Goal: Information Seeking & Learning: Learn about a topic

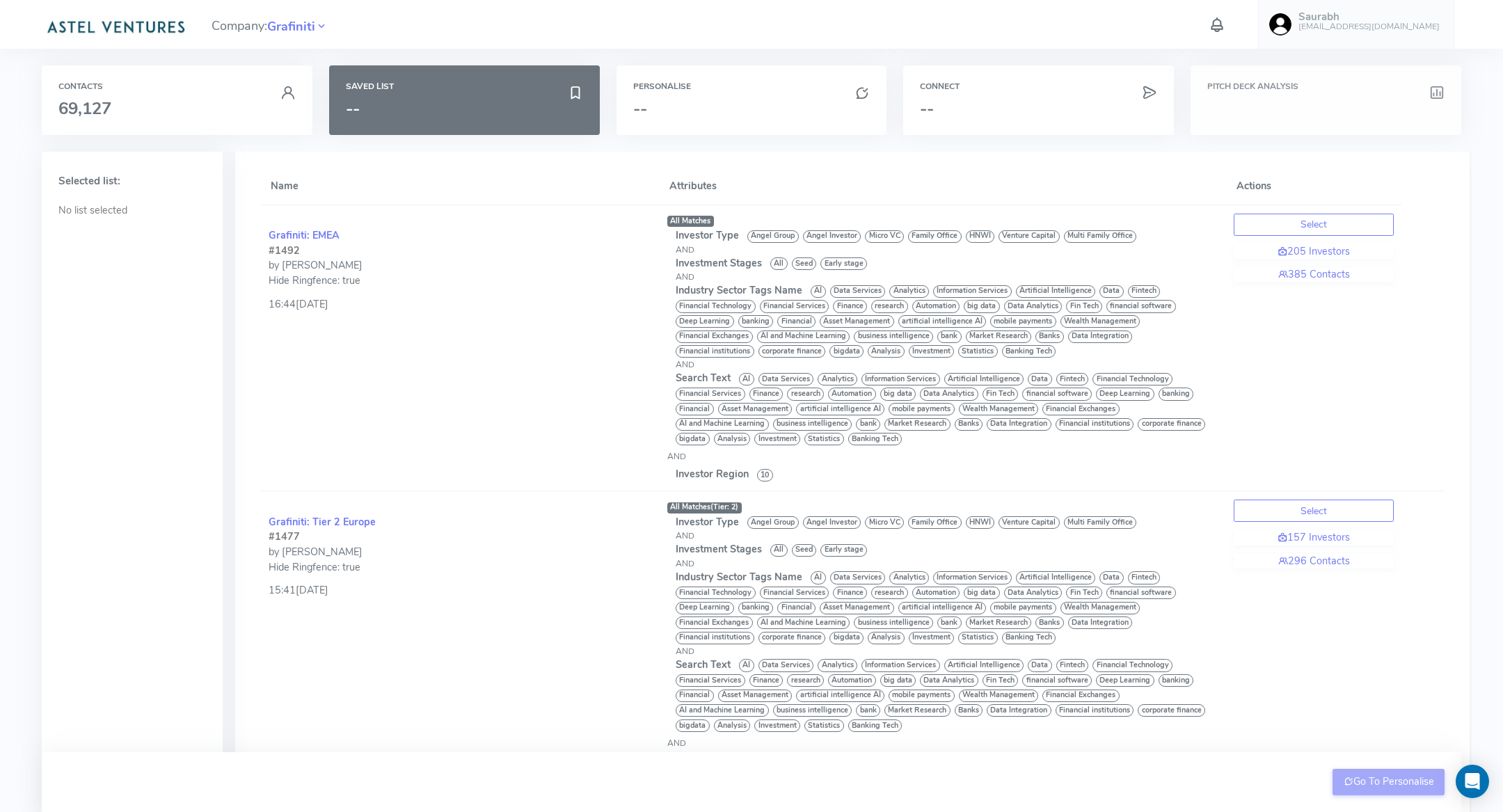
click at [1202, 93] on div "Pitch Deck Analysis" at bounding box center [1326, 100] width 271 height 69
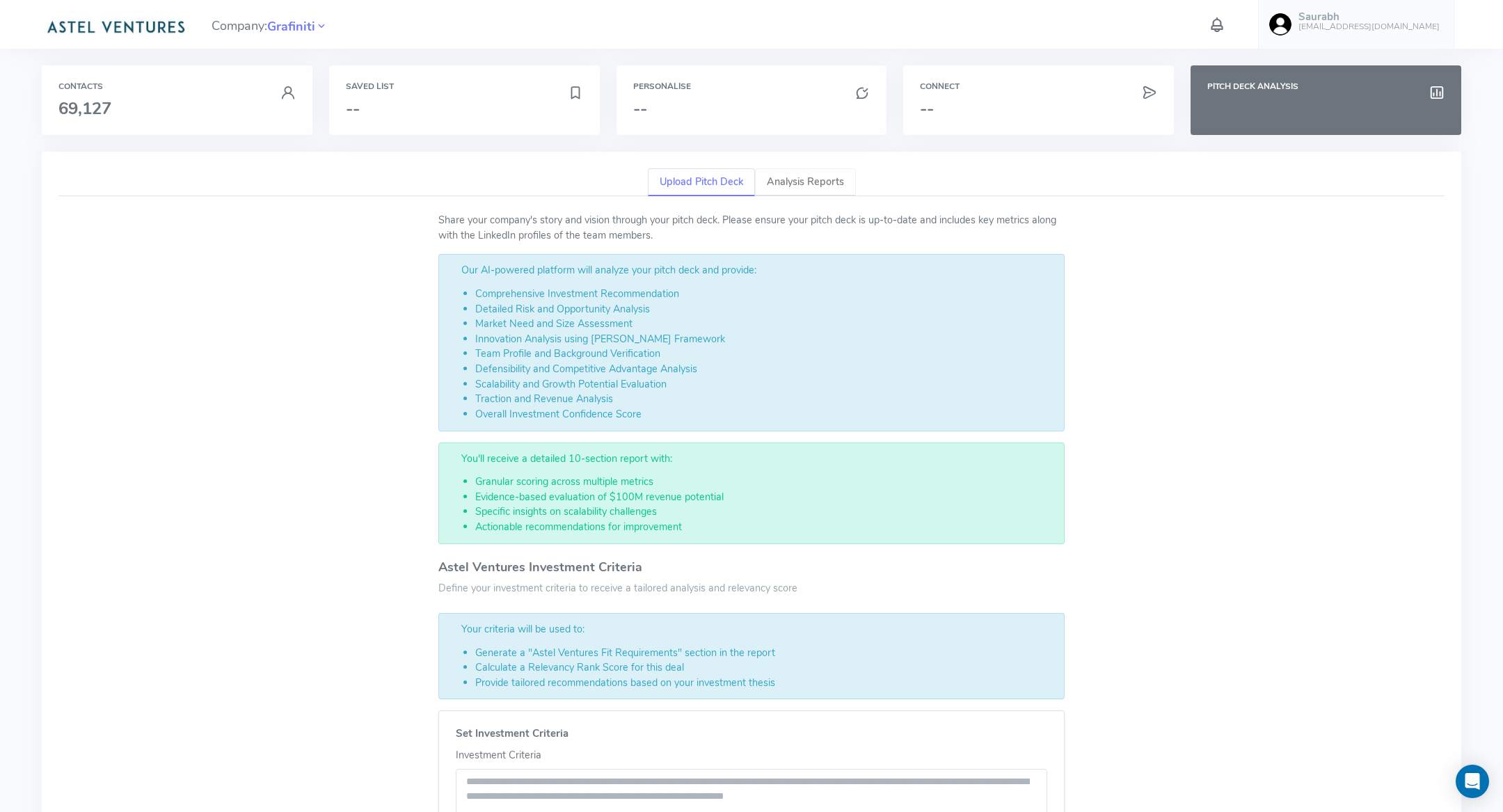
click at [802, 181] on link "Analysis Reports" at bounding box center [805, 182] width 101 height 28
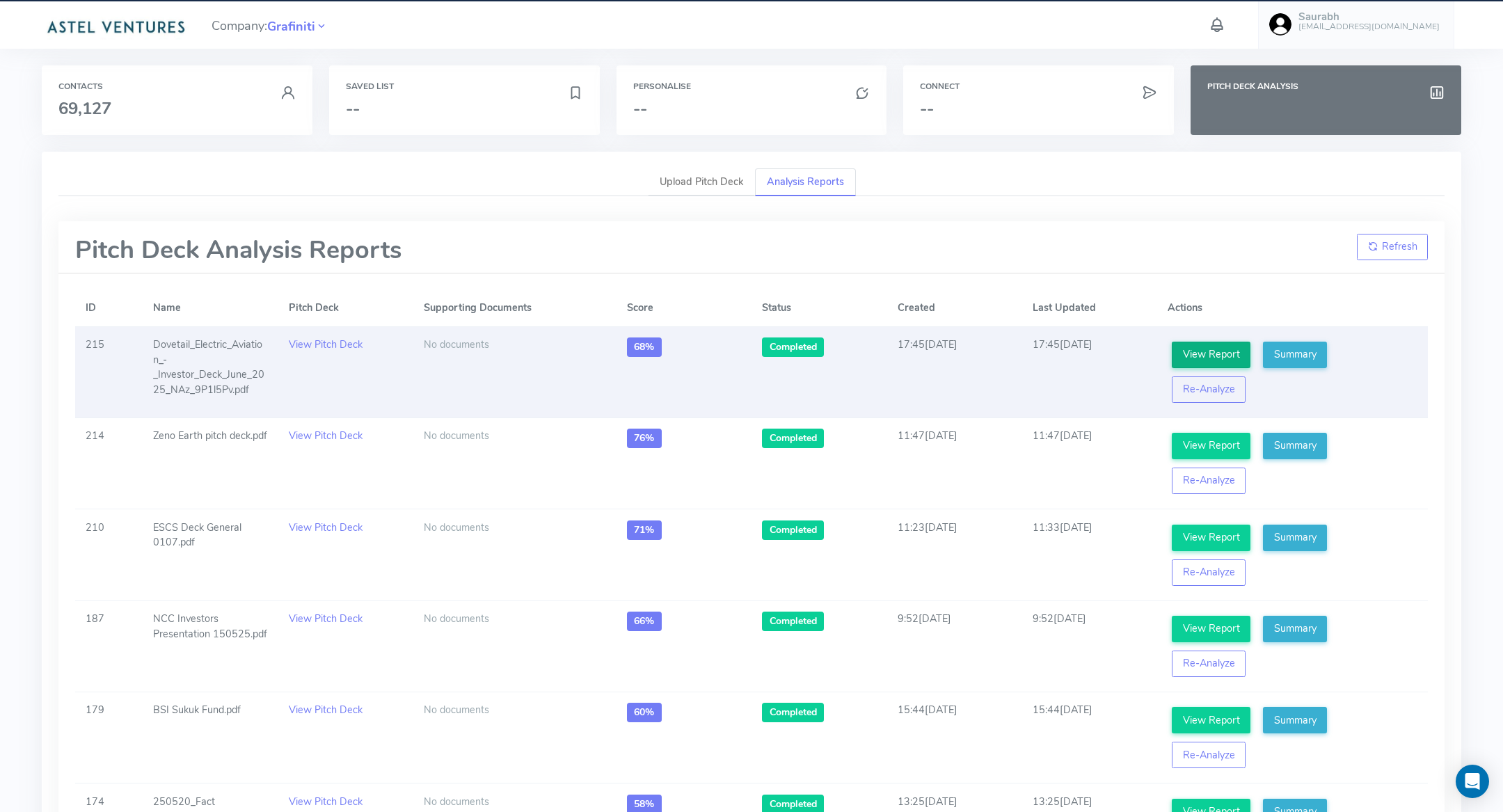
click at [1233, 348] on link "View Report" at bounding box center [1210, 355] width 78 height 27
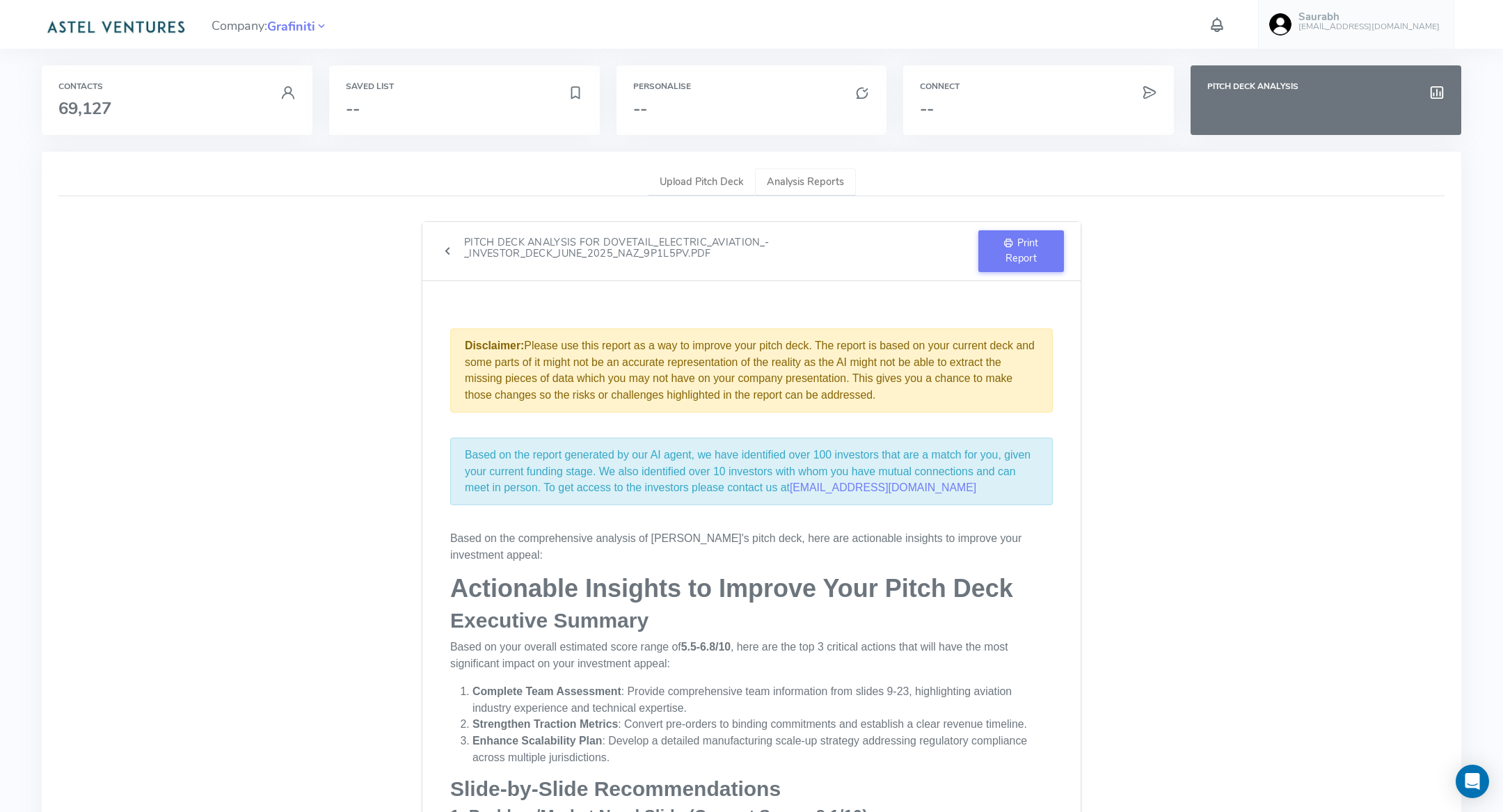
click at [806, 183] on link "Analysis Reports" at bounding box center [805, 182] width 101 height 28
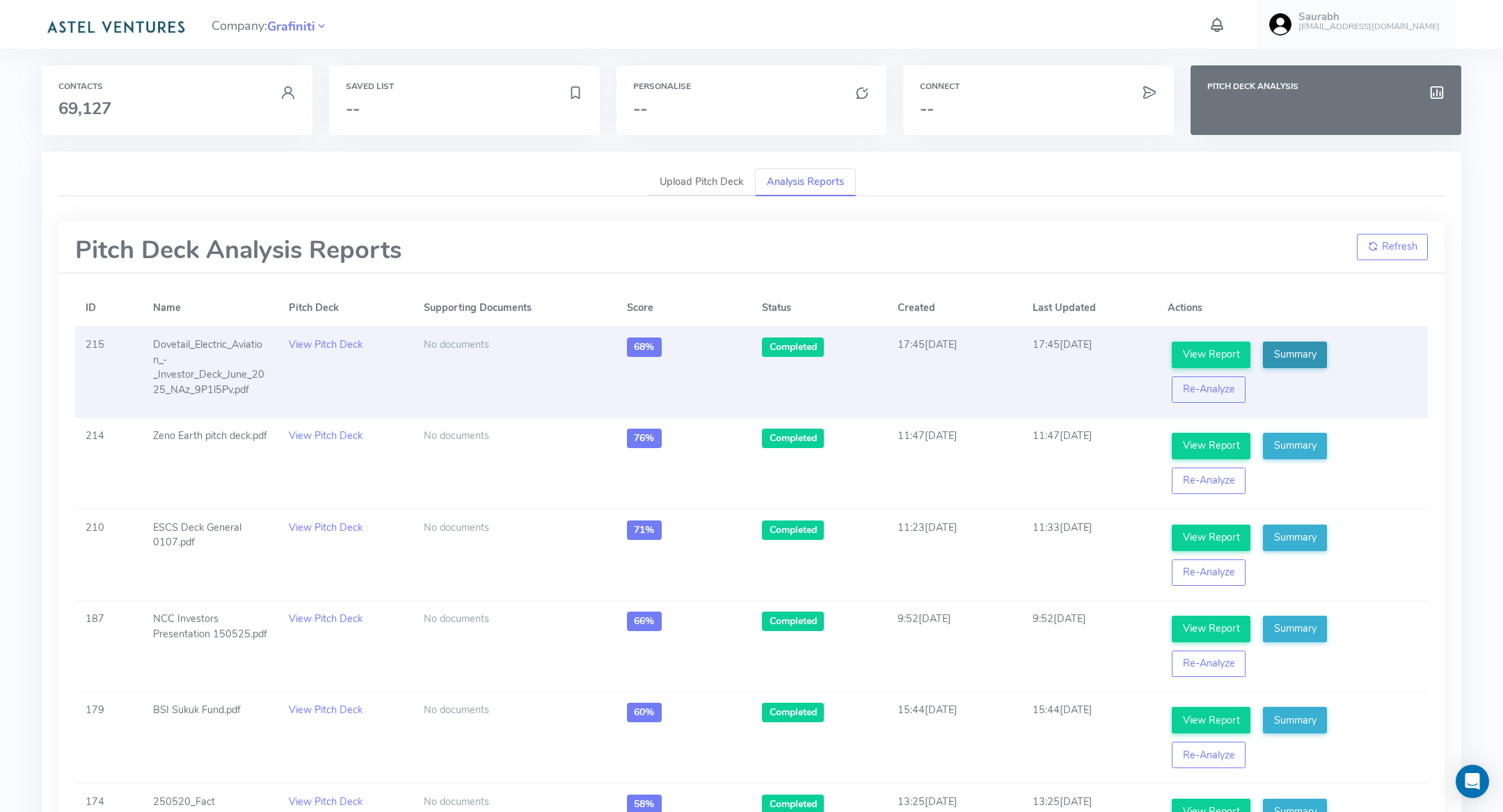
click at [1301, 359] on link "Summary" at bounding box center [1295, 355] width 64 height 27
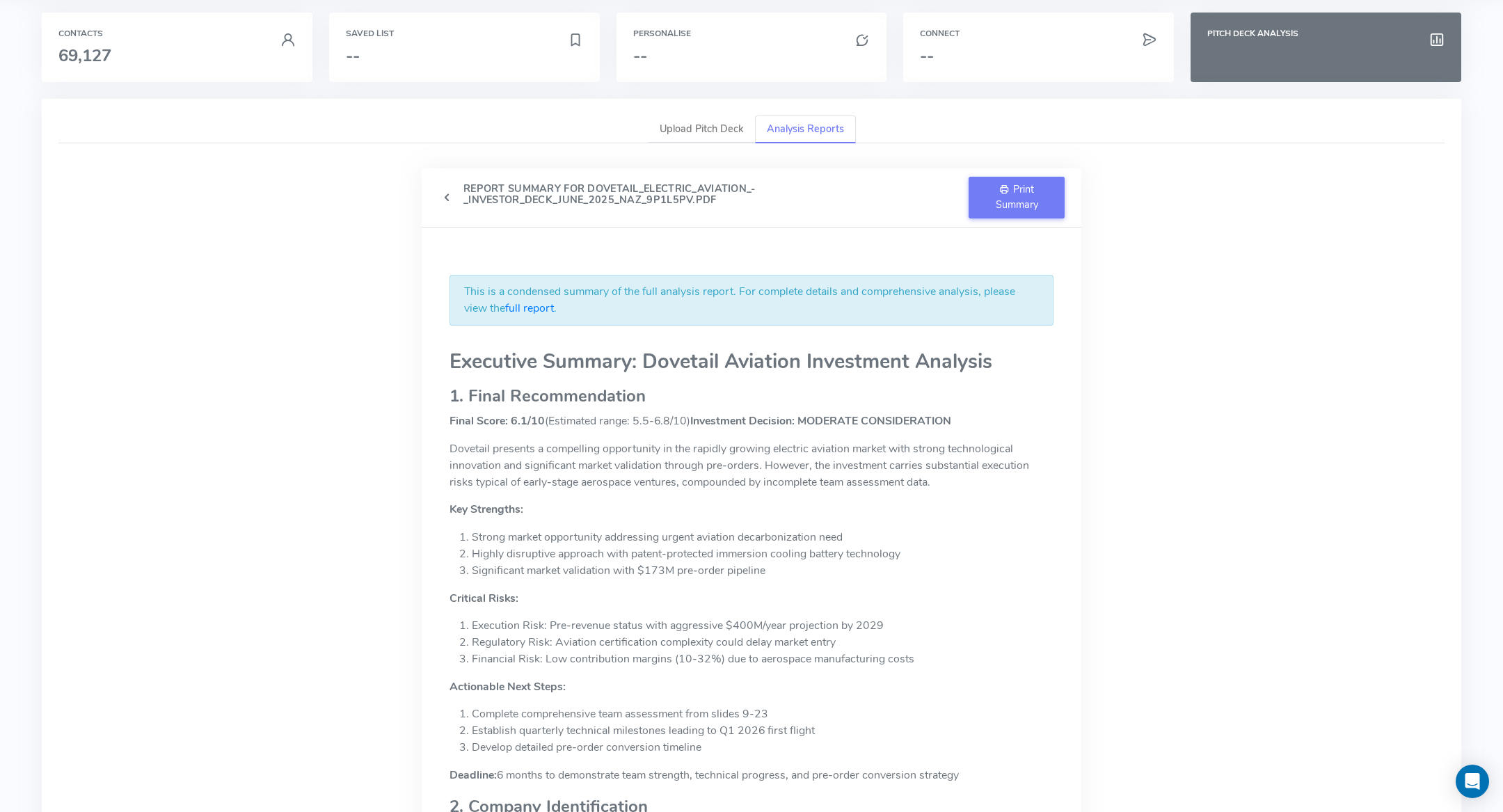
scroll to position [53, 0]
click at [693, 121] on link "Upload Pitch Deck" at bounding box center [701, 130] width 107 height 28
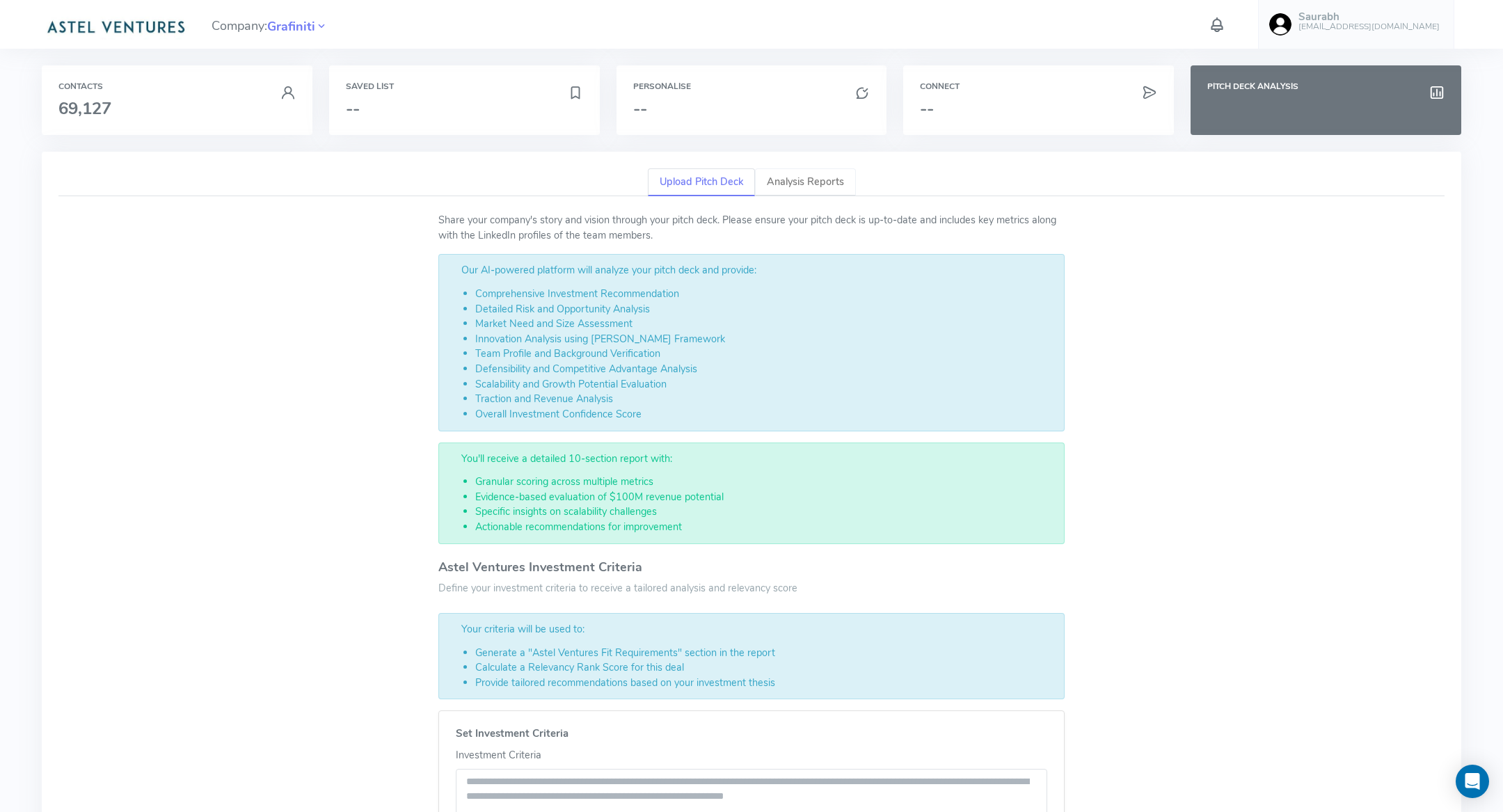
click at [813, 183] on link "Analysis Reports" at bounding box center [805, 182] width 101 height 28
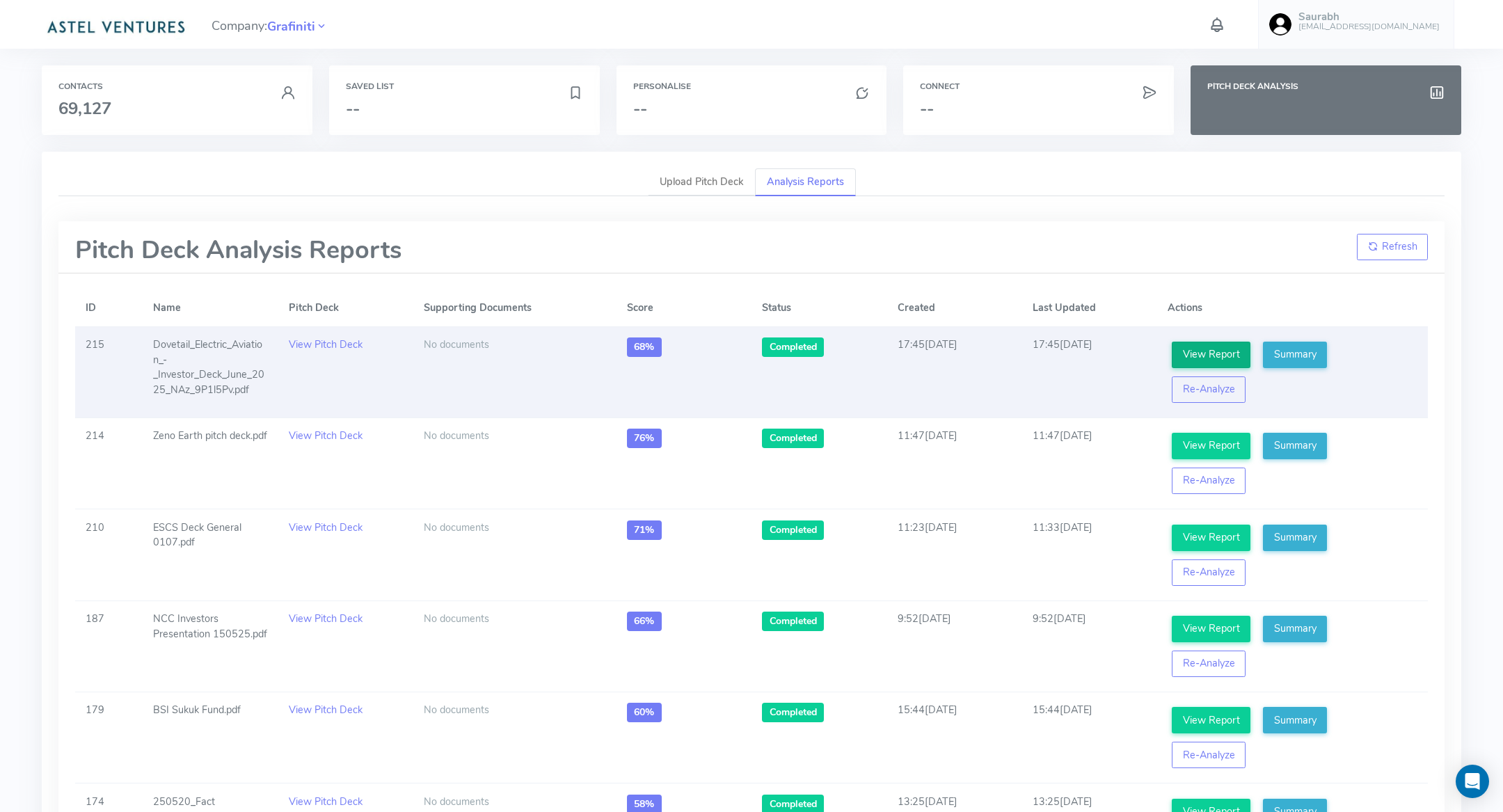
click at [1196, 346] on link "View Report" at bounding box center [1210, 355] width 78 height 27
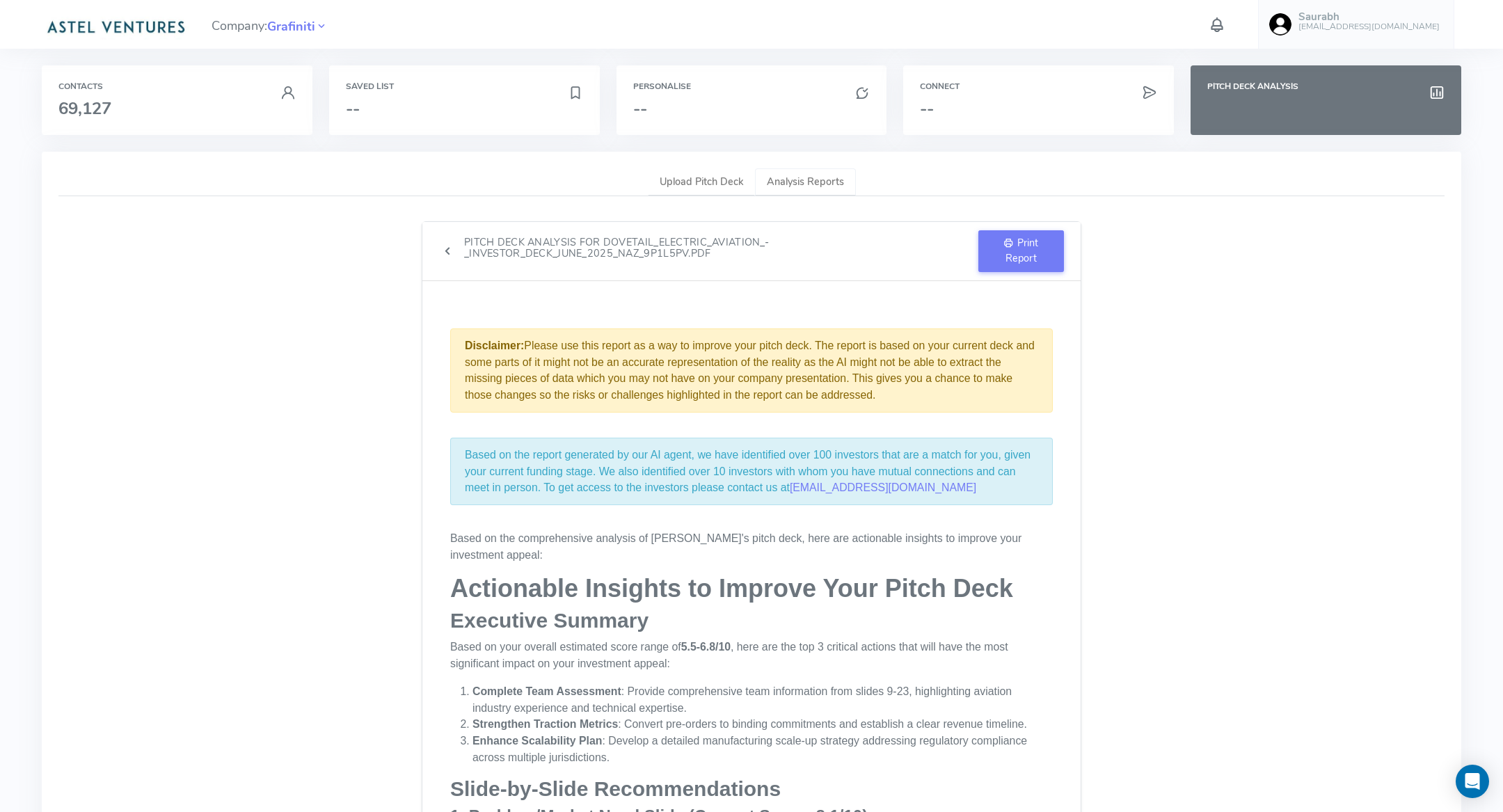
click at [820, 186] on link "Analysis Reports" at bounding box center [805, 182] width 101 height 28
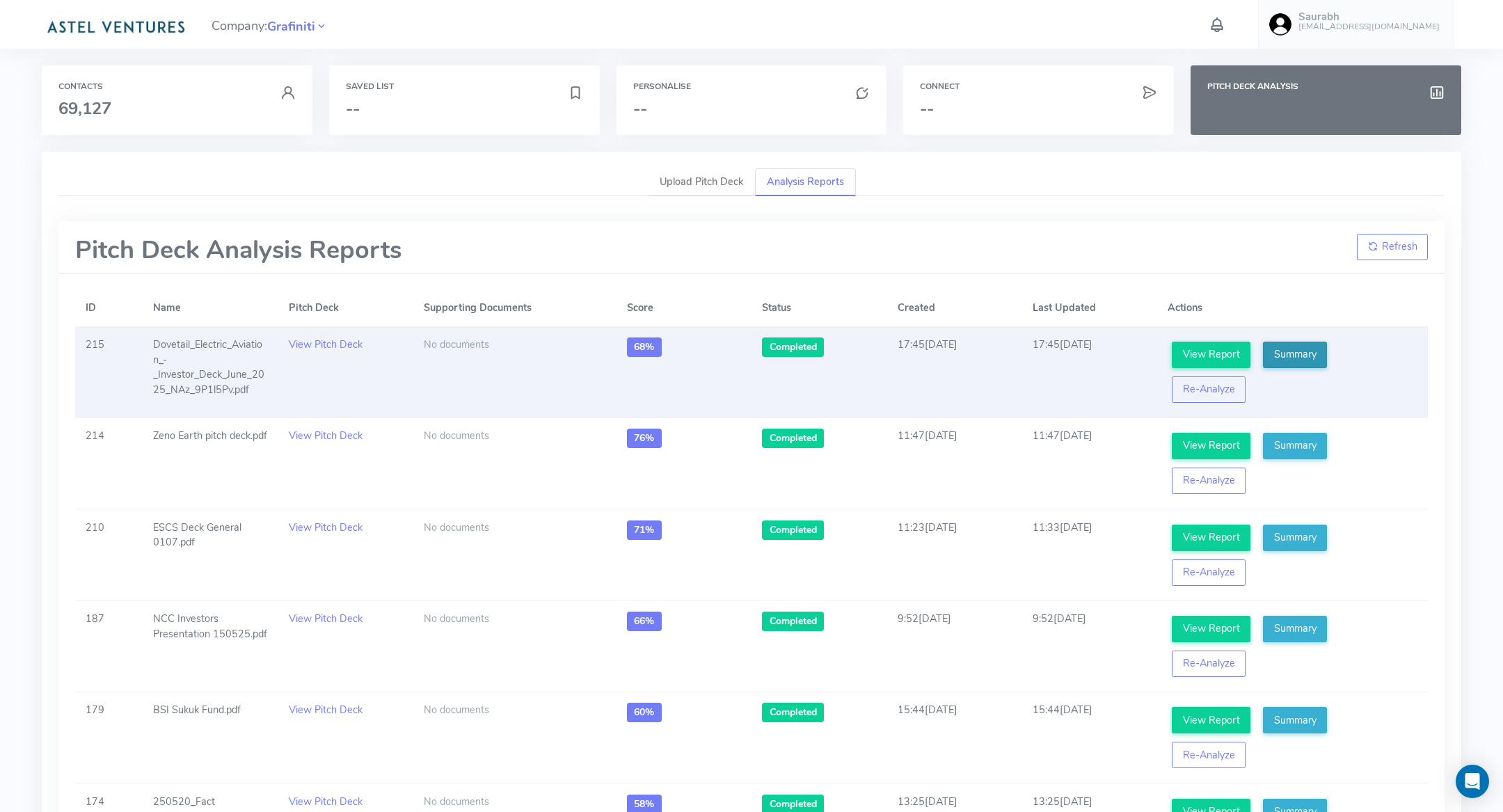
click at [1308, 356] on link "Summary" at bounding box center [1295, 355] width 64 height 27
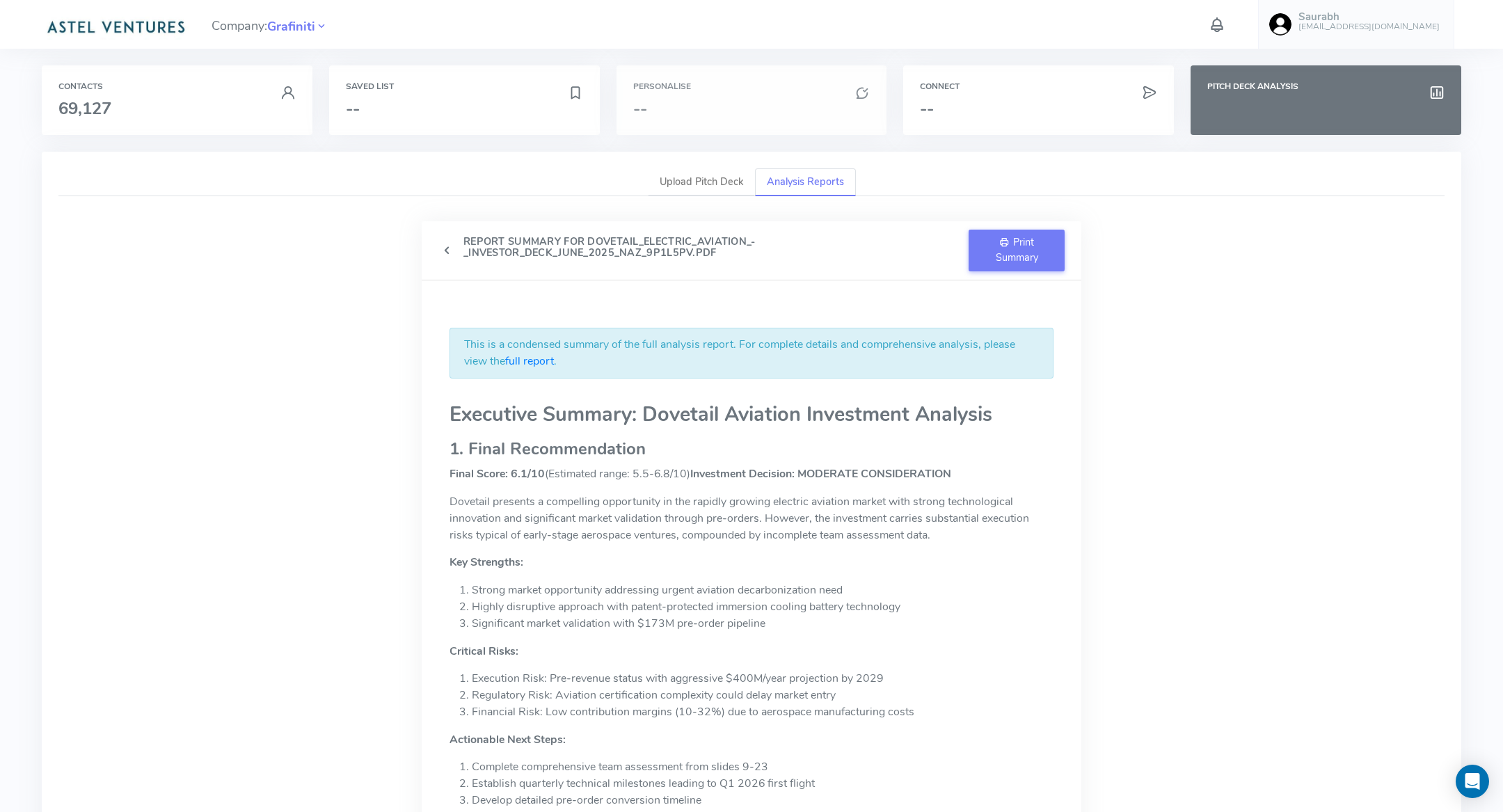
click at [747, 106] on h3 "--" at bounding box center [752, 108] width 238 height 18
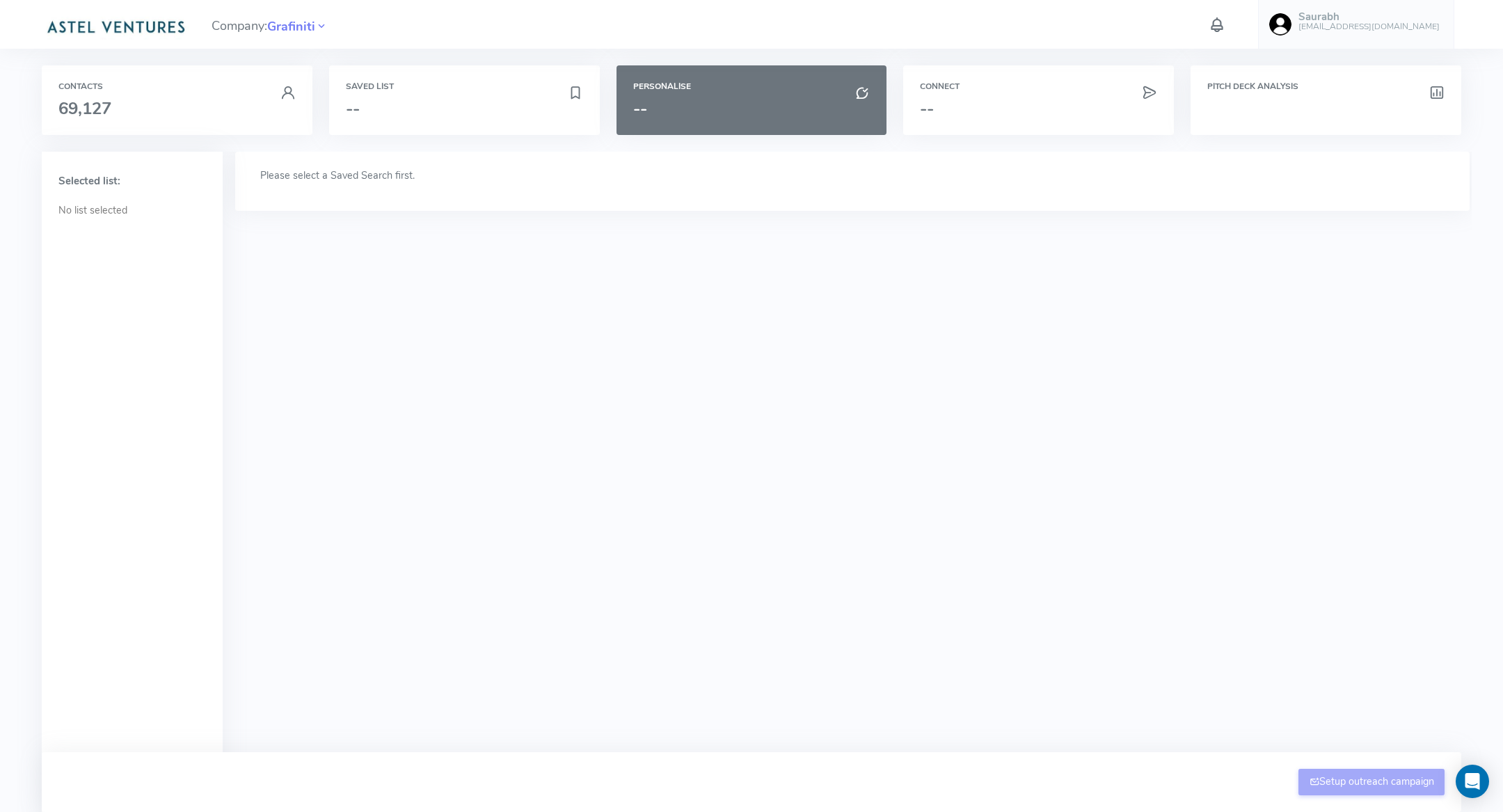
click at [1357, 45] on link "Saurabh [EMAIL_ADDRESS][DOMAIN_NAME]" at bounding box center [1356, 24] width 196 height 48
click at [1418, 389] on link "Logout" at bounding box center [1375, 396] width 169 height 24
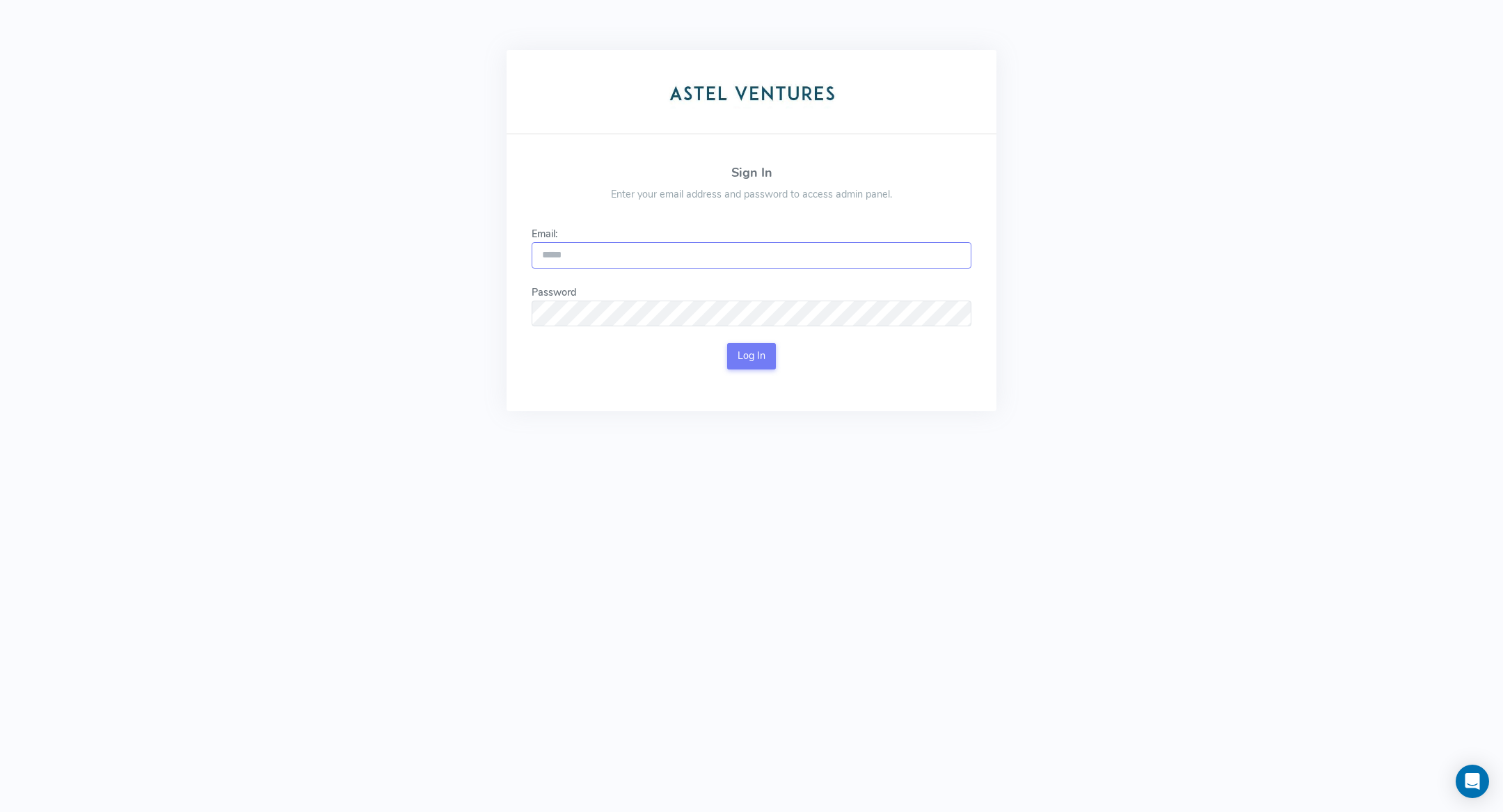
click at [794, 256] on input "Email:" at bounding box center [752, 255] width 440 height 27
type input "**********"
click at [751, 357] on button "Log In" at bounding box center [752, 356] width 49 height 27
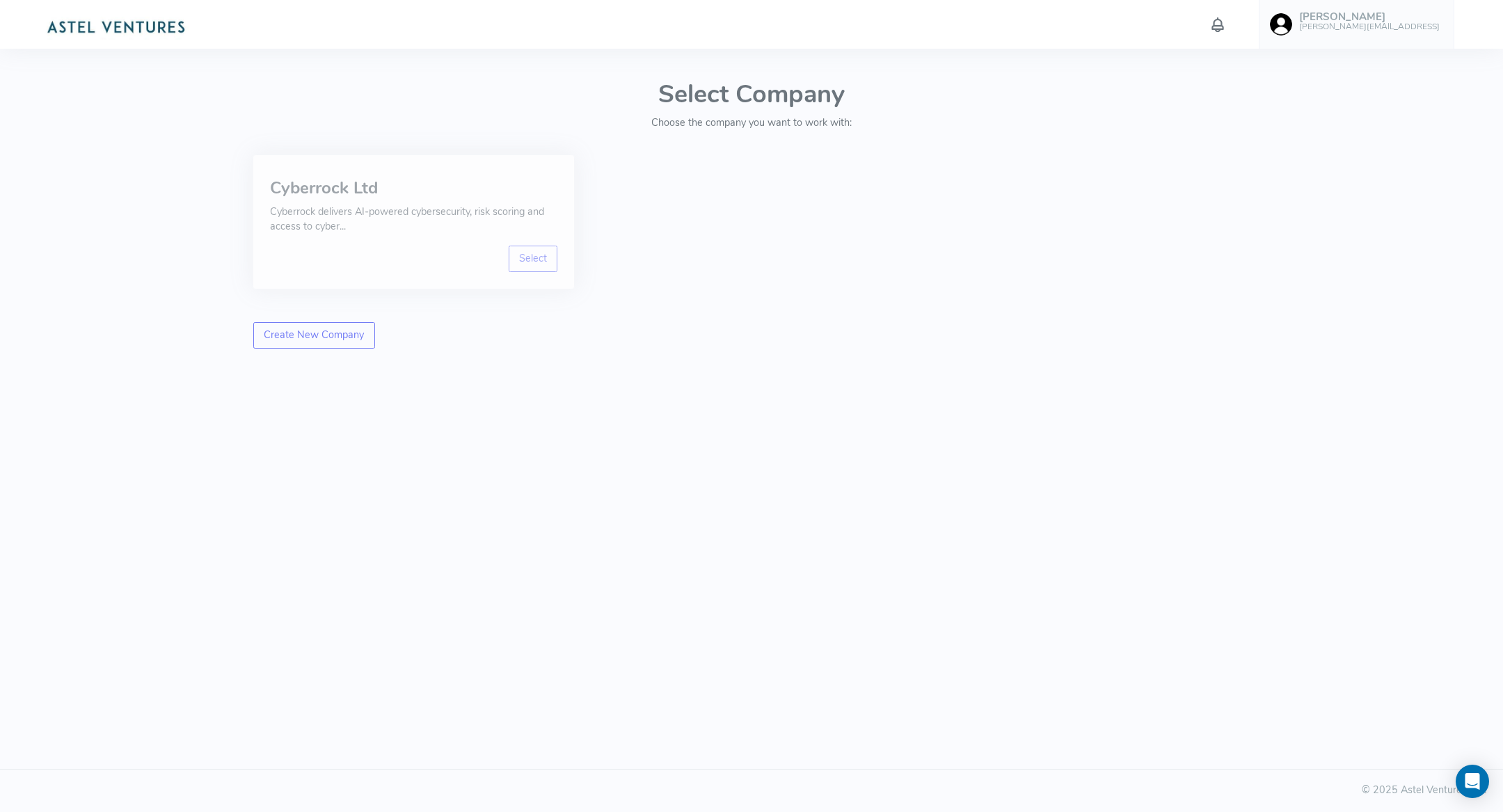
click at [578, 284] on div "Cyberrock Ltd Cyberrock delivers AI-powered cybersecurity, risk scoring and acc…" at bounding box center [414, 221] width 338 height 133
click at [545, 259] on link "Select" at bounding box center [533, 259] width 49 height 27
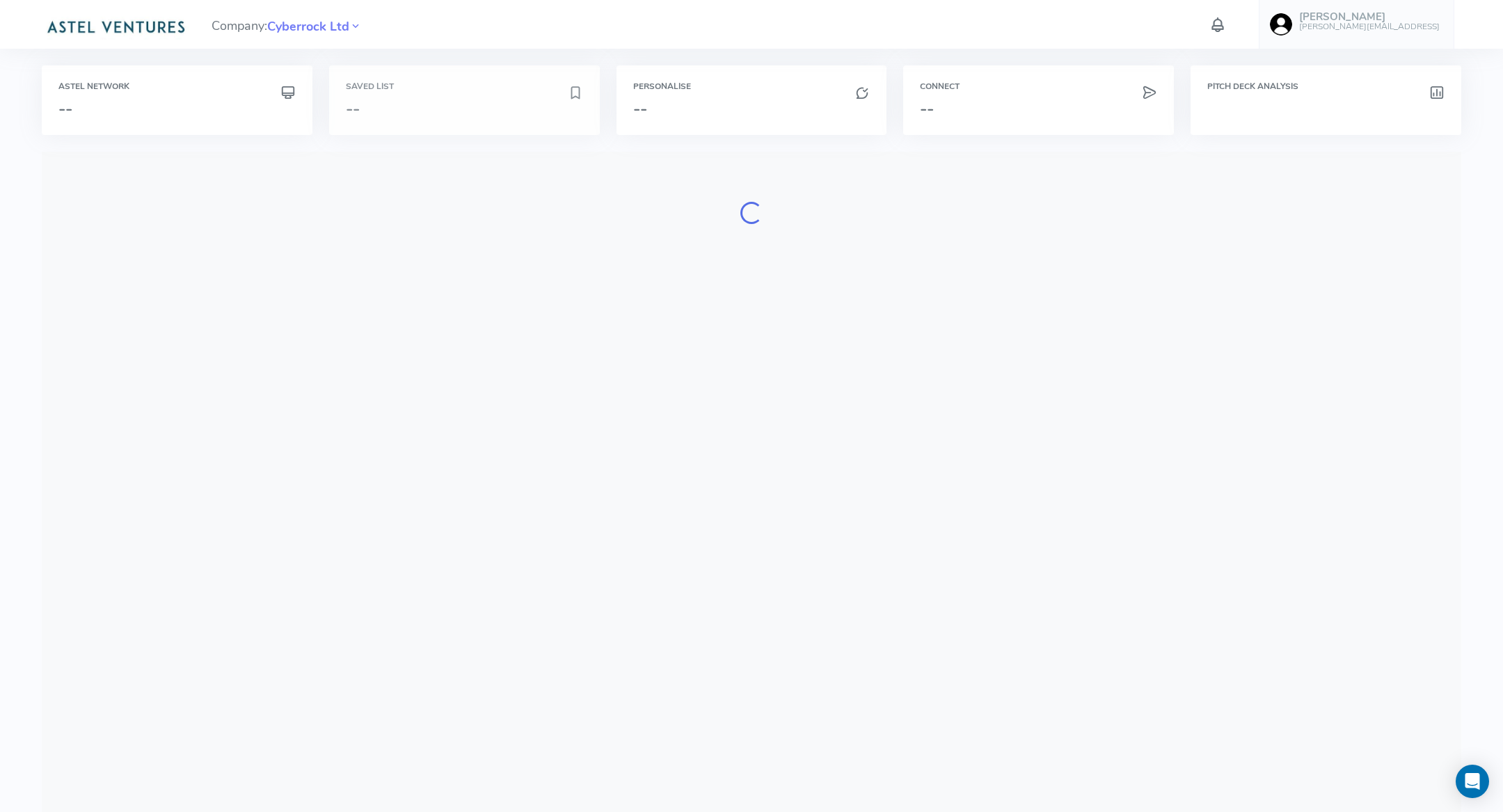
click at [477, 116] on h3 "--" at bounding box center [457, 108] width 222 height 18
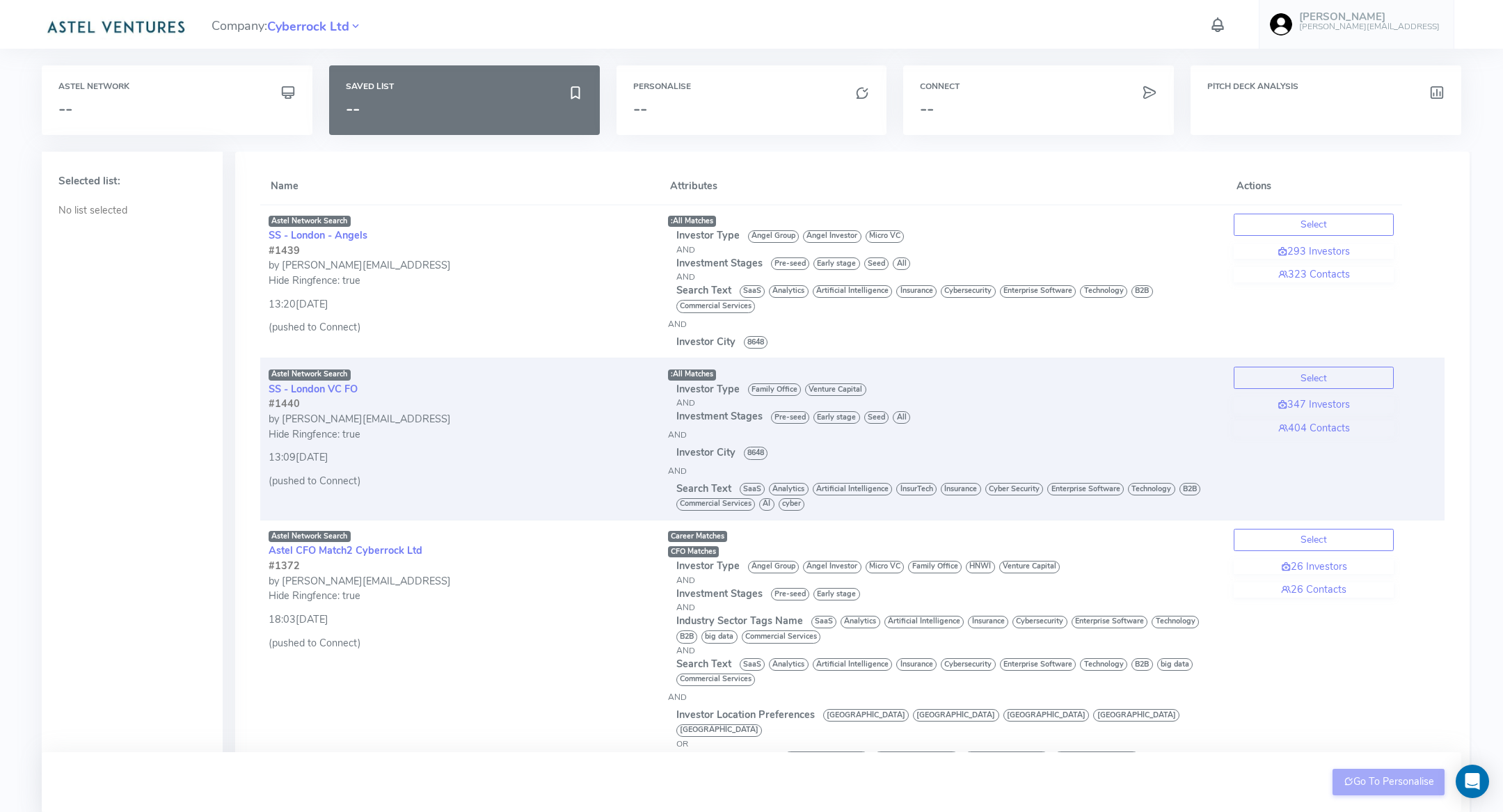
scroll to position [1121, 0]
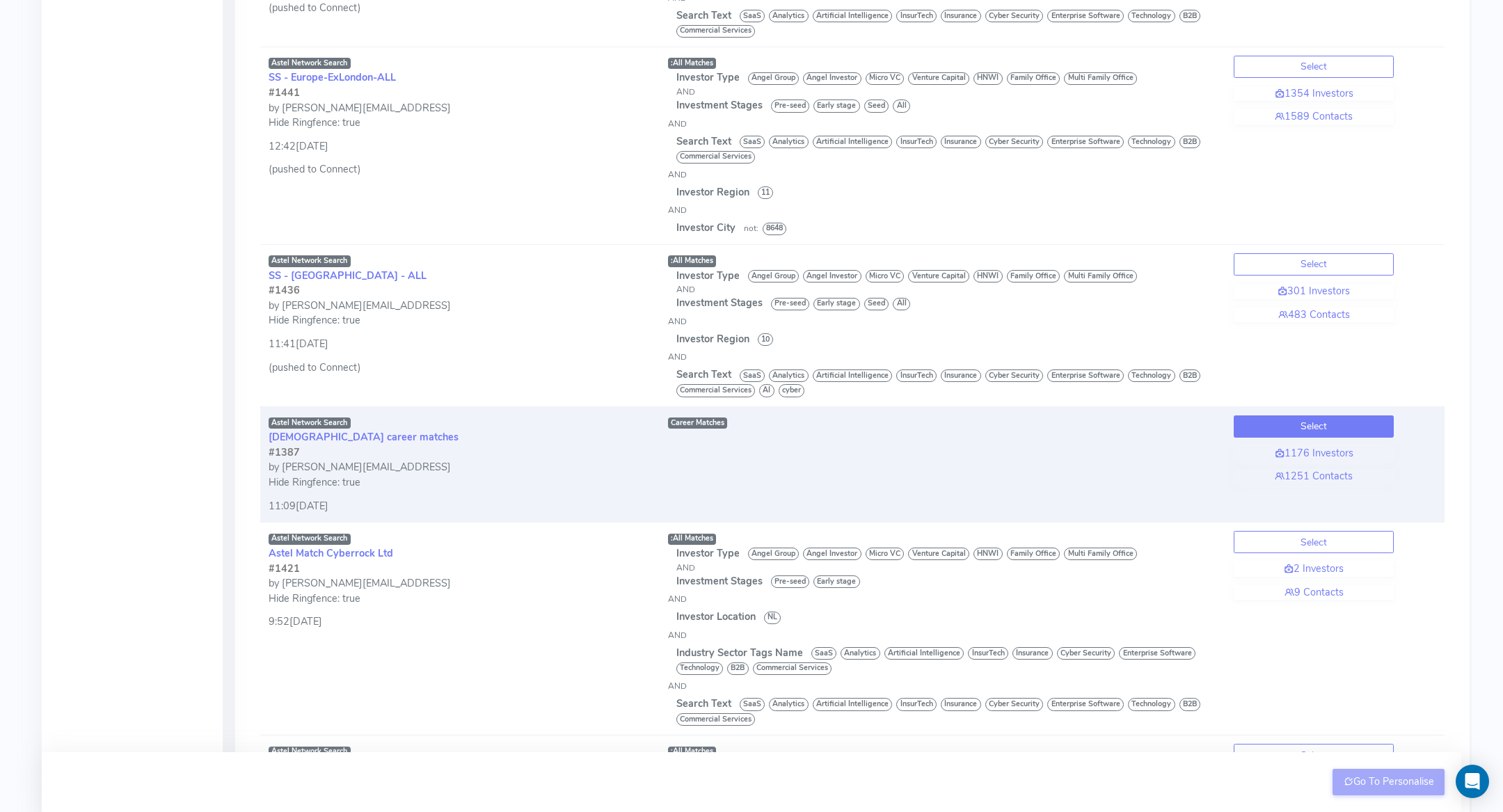
click at [1301, 415] on button "Select" at bounding box center [1314, 427] width 160 height 23
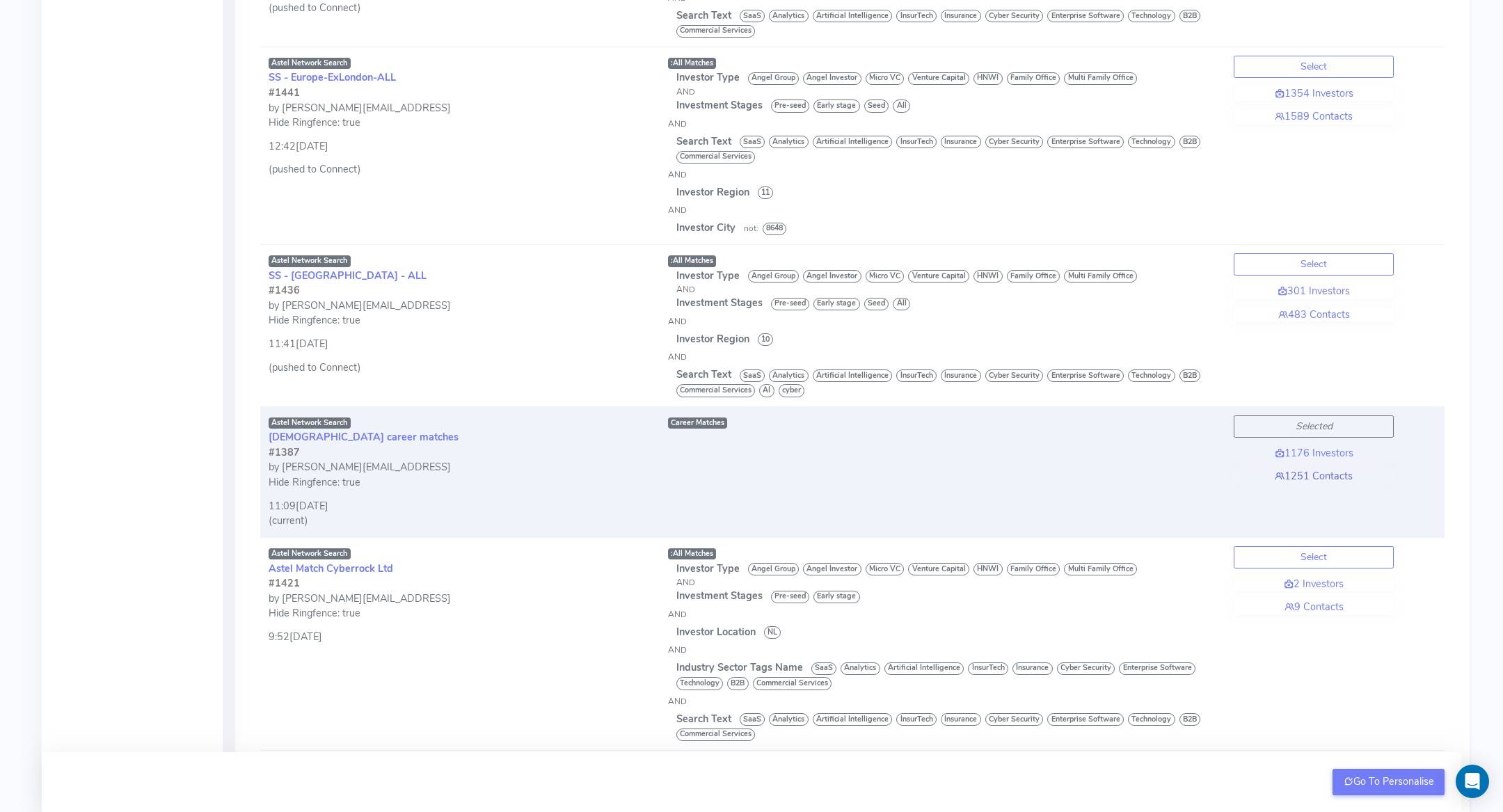
click at [1298, 469] on link "1251 Contacts" at bounding box center [1314, 476] width 160 height 15
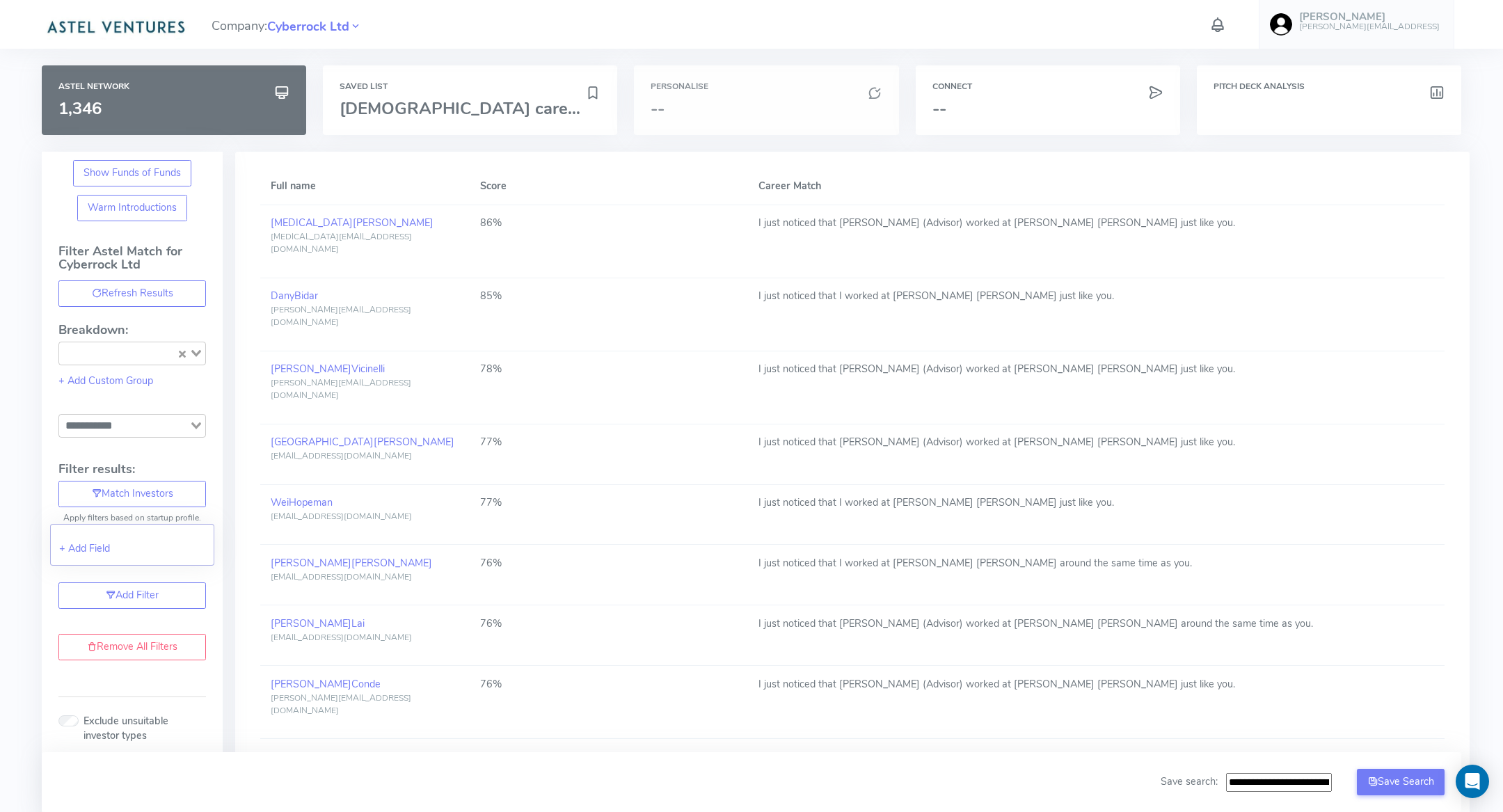
click at [773, 78] on div "Personalise --" at bounding box center [766, 100] width 264 height 69
